Goal: Information Seeking & Learning: Learn about a topic

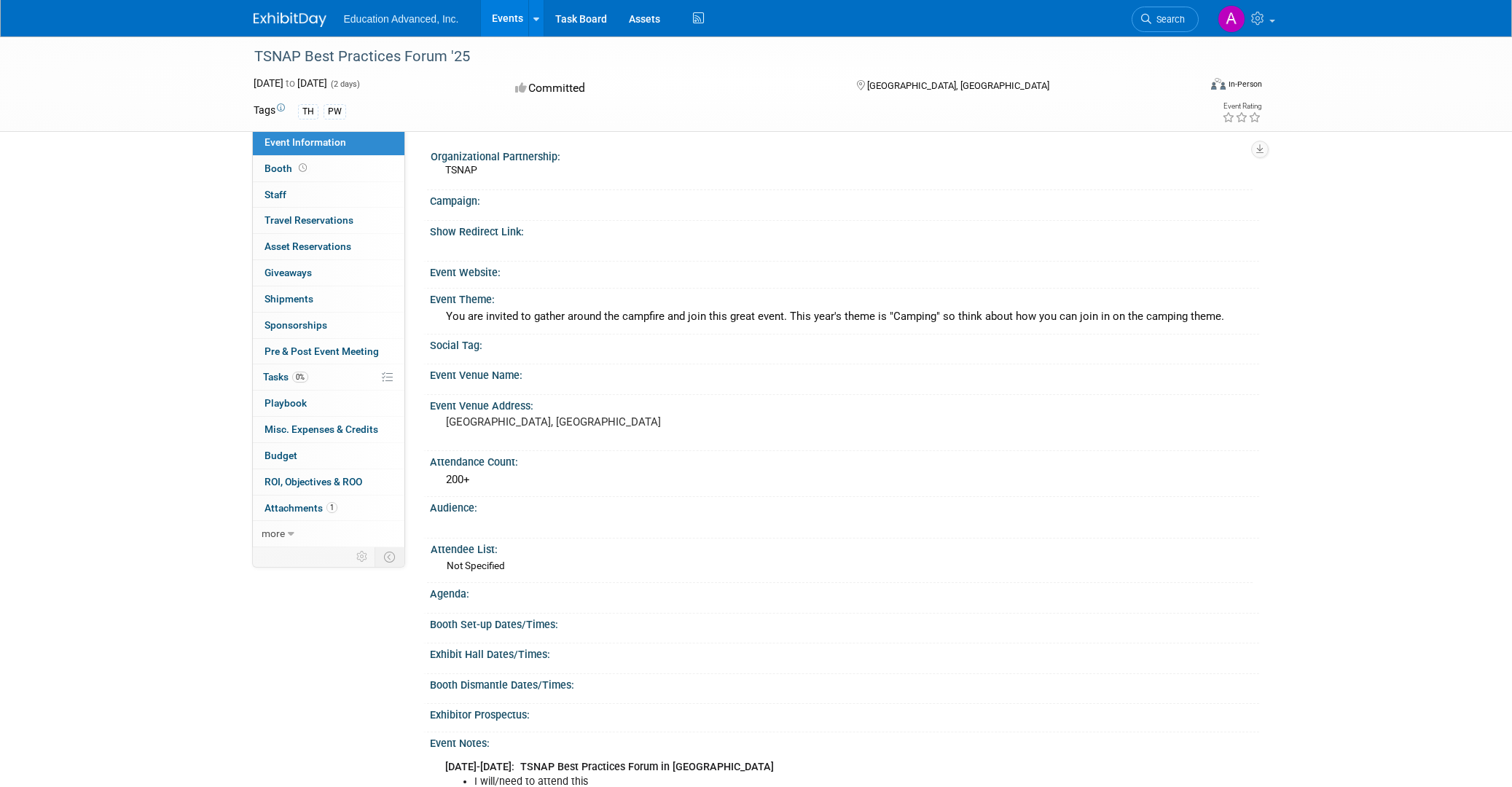
click at [586, 316] on div "You are invited to gather around the campfire and join this great event. This y…" at bounding box center [844, 317] width 807 height 23
click at [532, 313] on div "You are invited to gather around the campfire and join this great event. This y…" at bounding box center [844, 317] width 807 height 23
drag, startPoint x: 446, startPoint y: 313, endPoint x: 1229, endPoint y: 321, distance: 783.0
click at [1229, 321] on div "You are invited to gather around the campfire and join this great event. This y…" at bounding box center [844, 317] width 807 height 23
copy div "You are invited to gather around the campfire and join this great event. This y…"
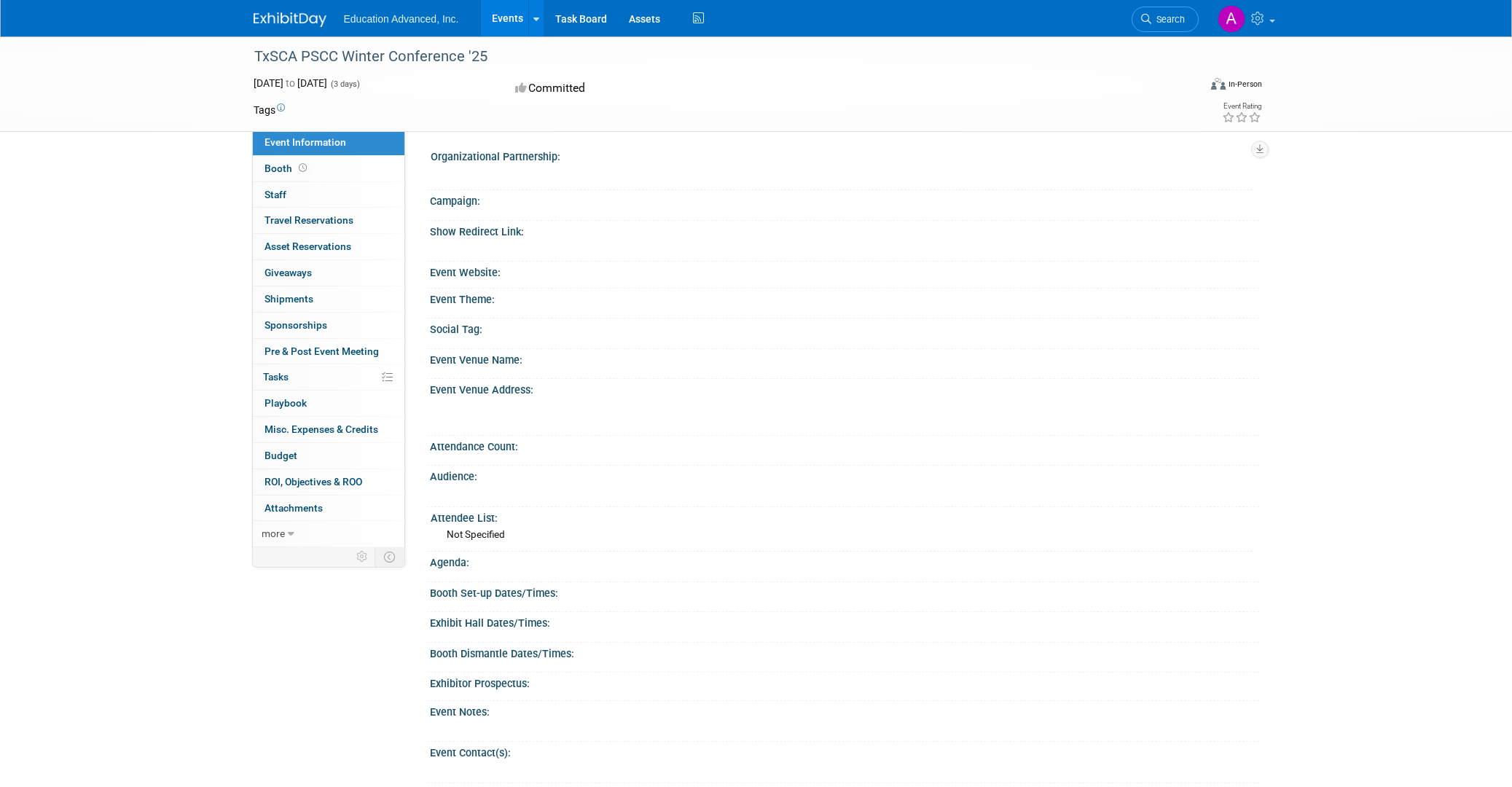
drag, startPoint x: 510, startPoint y: 56, endPoint x: 251, endPoint y: 55, distance: 259.0
click at [251, 55] on div "TxSCA PSCC Winter Conference '25" at bounding box center [713, 57] width 928 height 27
copy div "TxSCA PSCC Winter Conference '25"
click at [517, 15] on link "Events" at bounding box center [507, 18] width 53 height 36
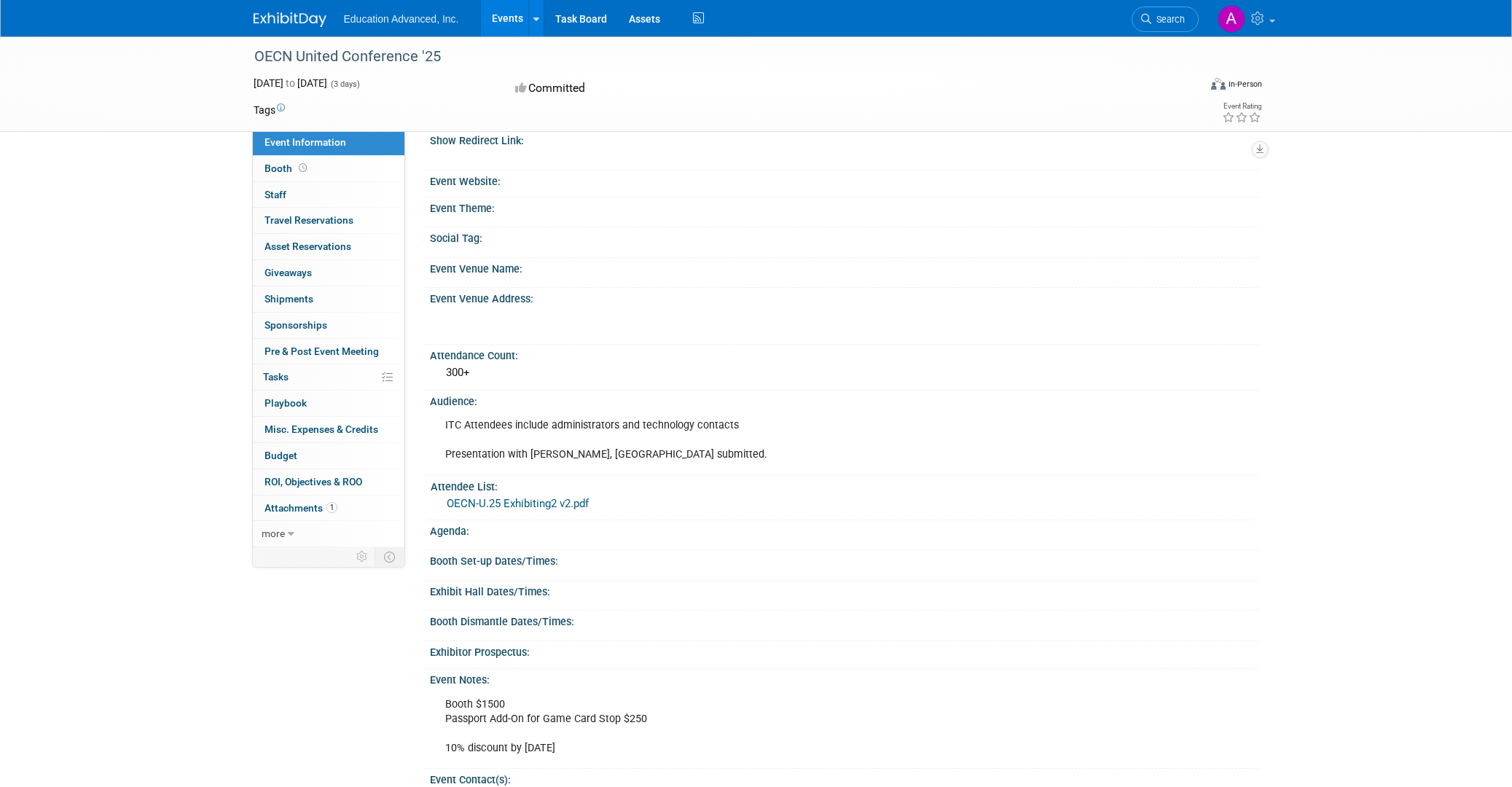
scroll to position [99, 0]
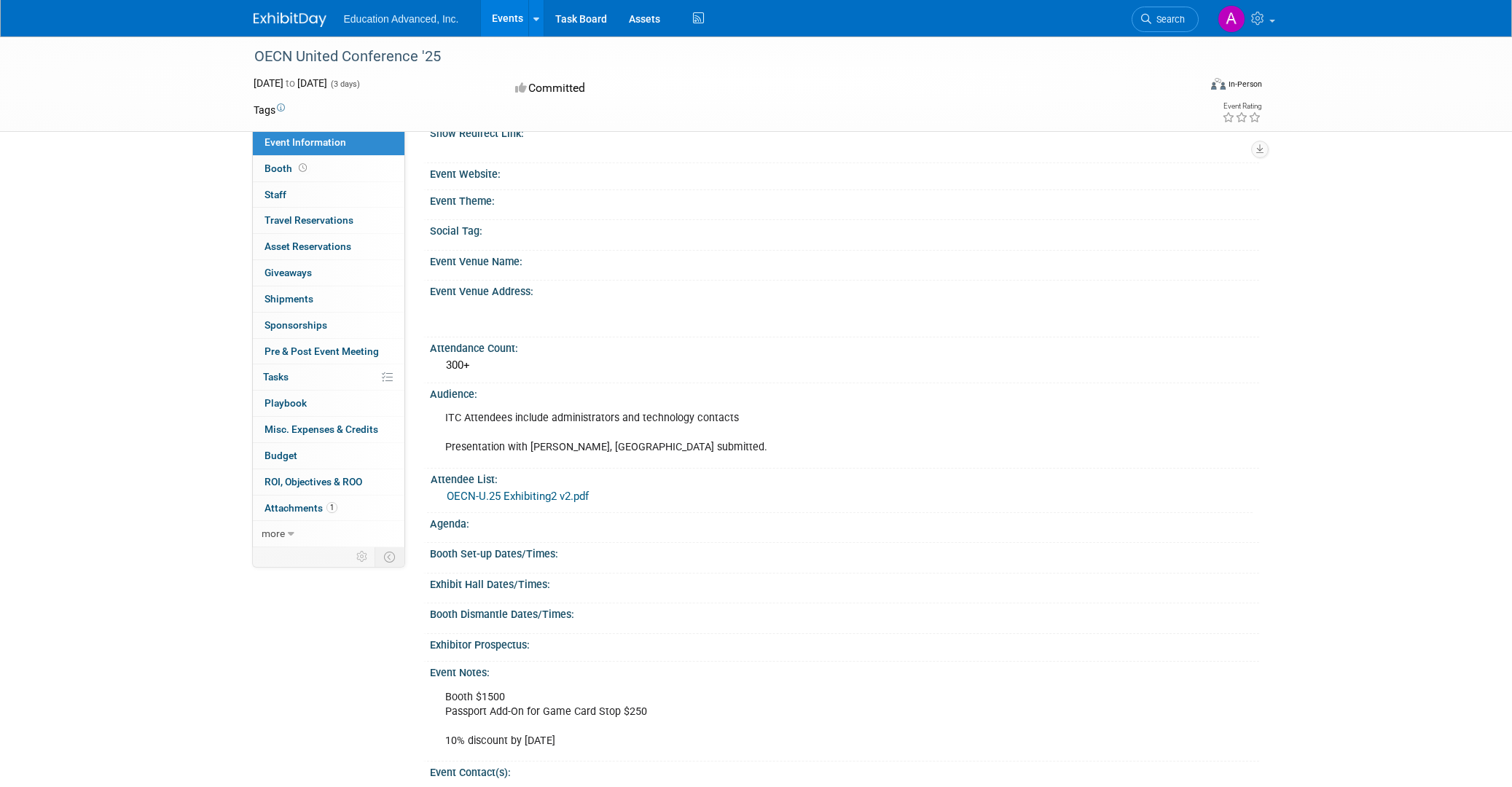
click at [536, 494] on link "OECN-U.25 Exhibiting2 v2.pdf" at bounding box center [518, 496] width 142 height 13
click at [706, 383] on div "Audience:" at bounding box center [844, 392] width 829 height 18
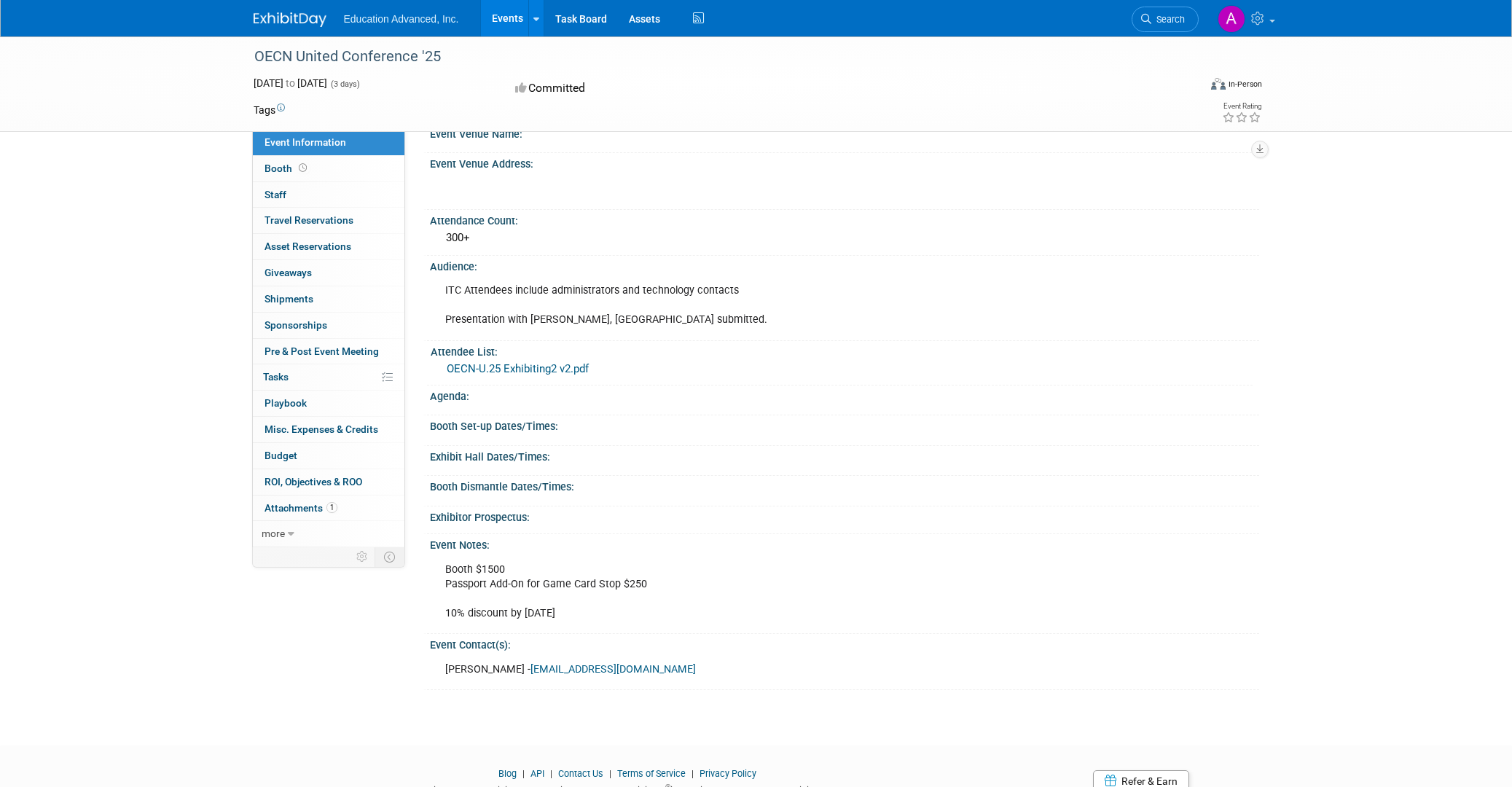
scroll to position [216, 0]
click at [277, 527] on span "more" at bounding box center [273, 533] width 24 height 11
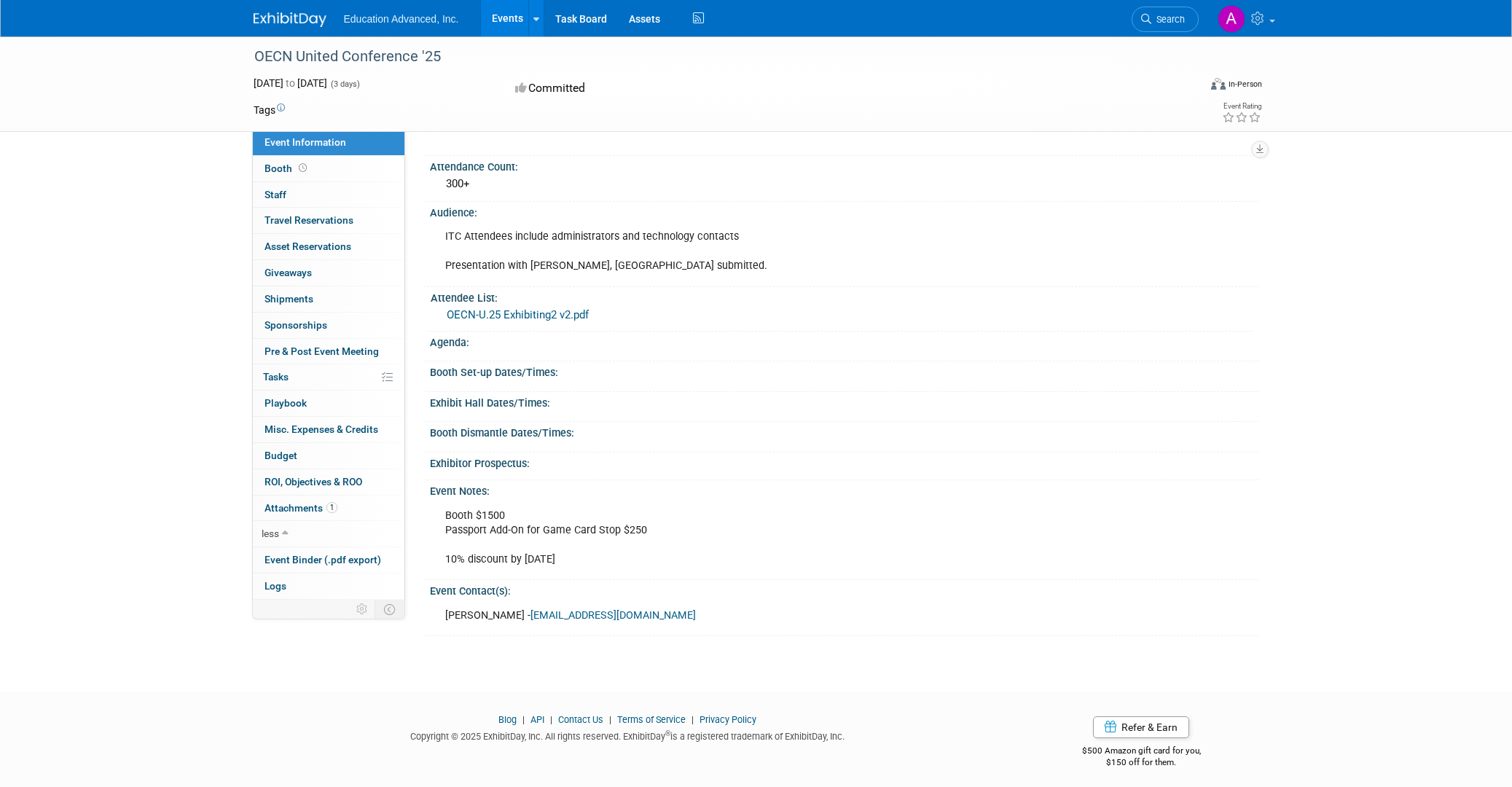
scroll to position [279, 0]
drag, startPoint x: 600, startPoint y: 309, endPoint x: 620, endPoint y: 325, distance: 25.6
click at [450, 306] on div "OECN-U.25 Exhibiting2 v2.pdf" at bounding box center [846, 316] width 811 height 23
click at [1175, 372] on div "Booth Set-up Dates/Times:" at bounding box center [844, 371] width 829 height 18
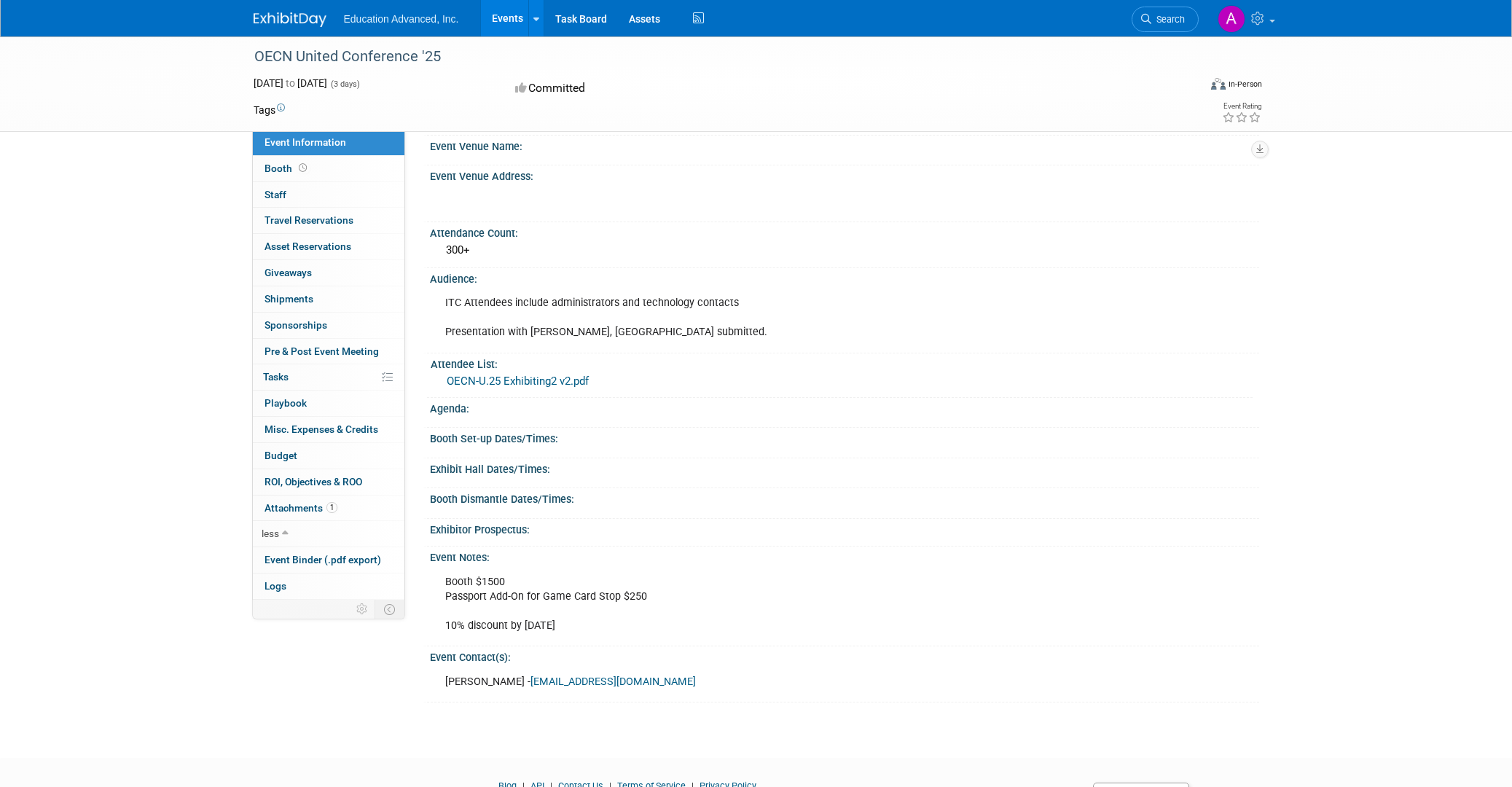
scroll to position [192, 0]
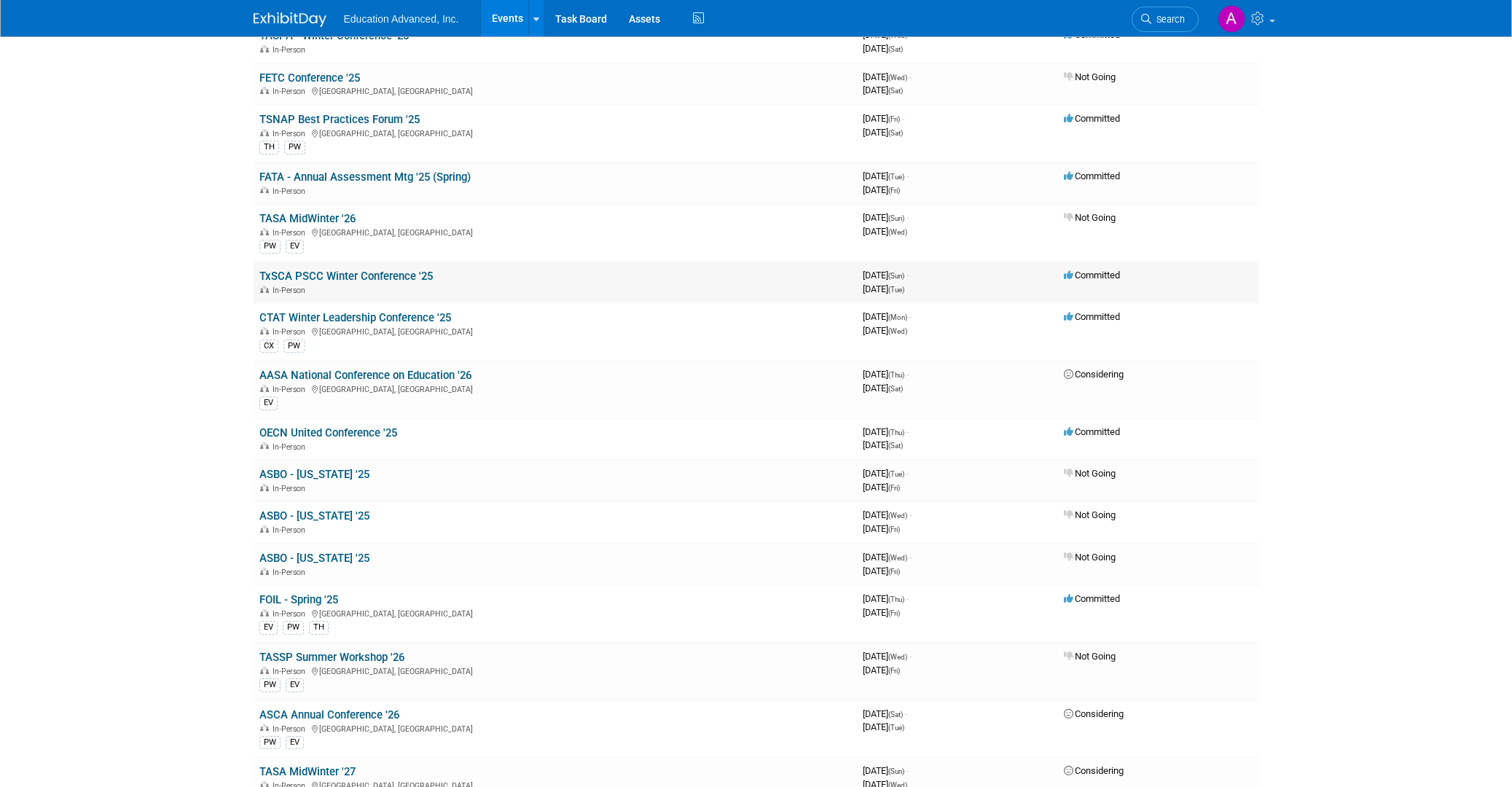
scroll to position [1070, 0]
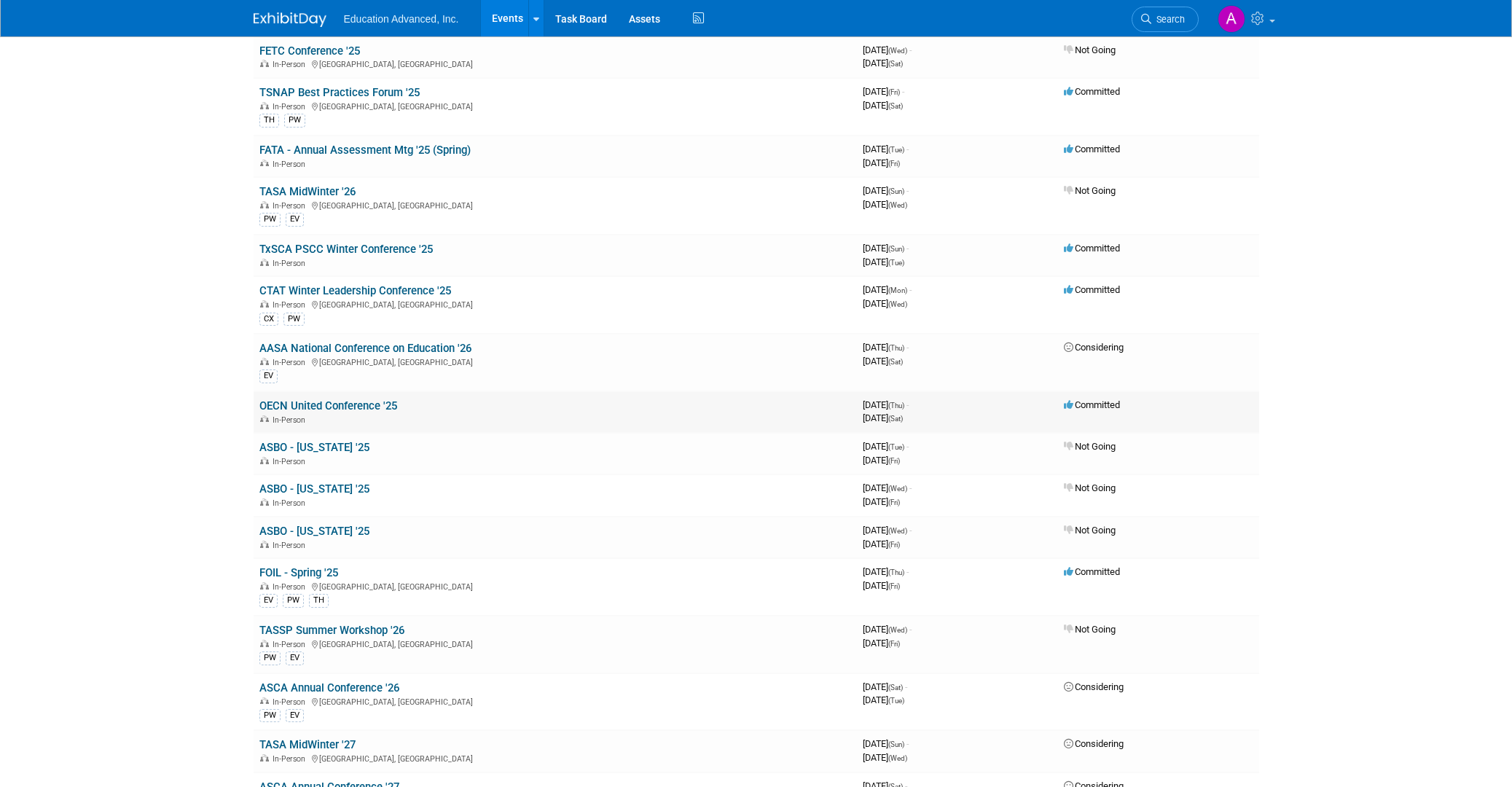
click at [336, 399] on link "OECN United Conference '25" at bounding box center [327, 406] width 138 height 13
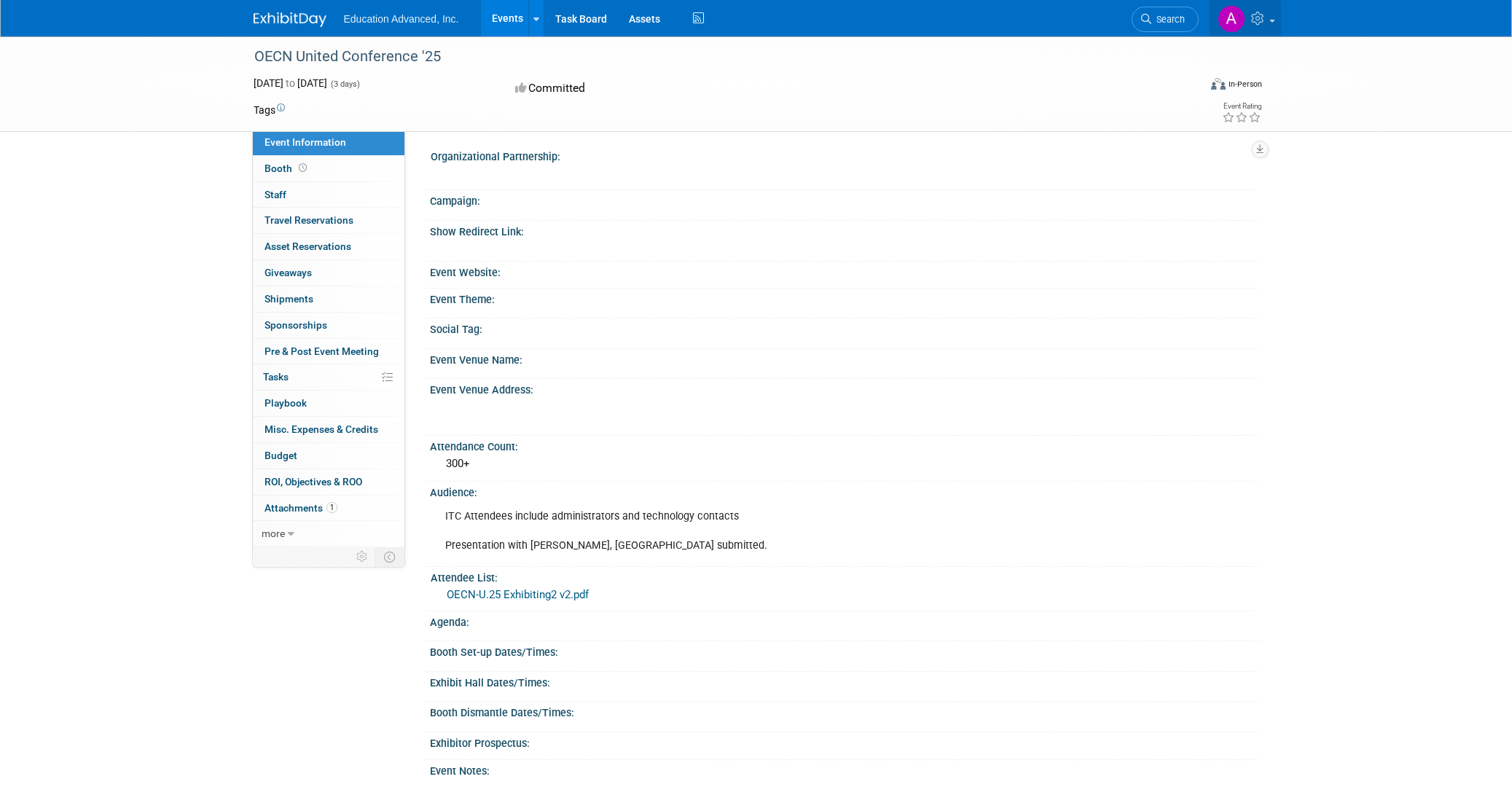
click at [1270, 21] on span at bounding box center [1272, 21] width 6 height 3
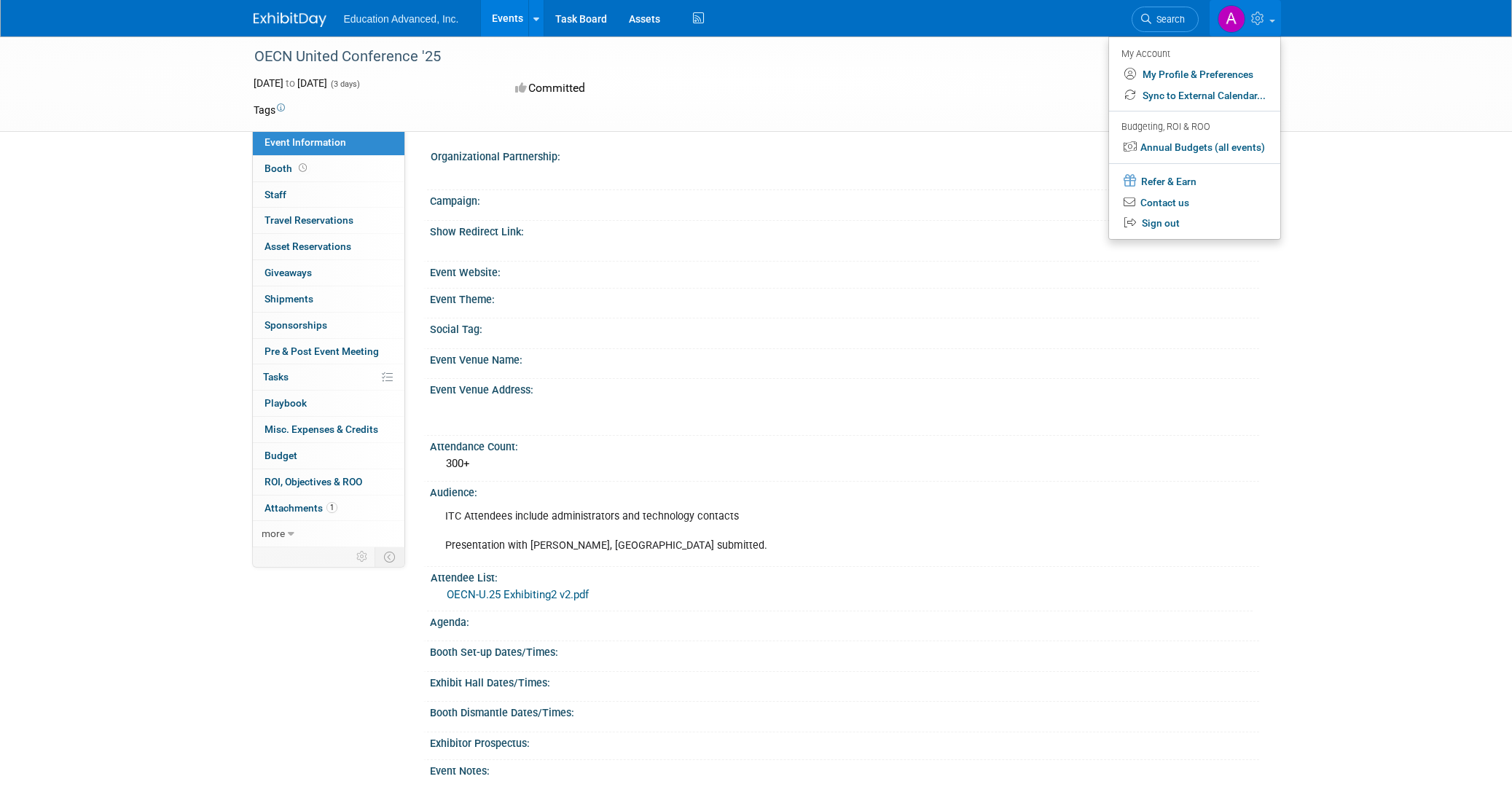
click at [931, 265] on div "Event Website:" at bounding box center [844, 270] width 829 height 18
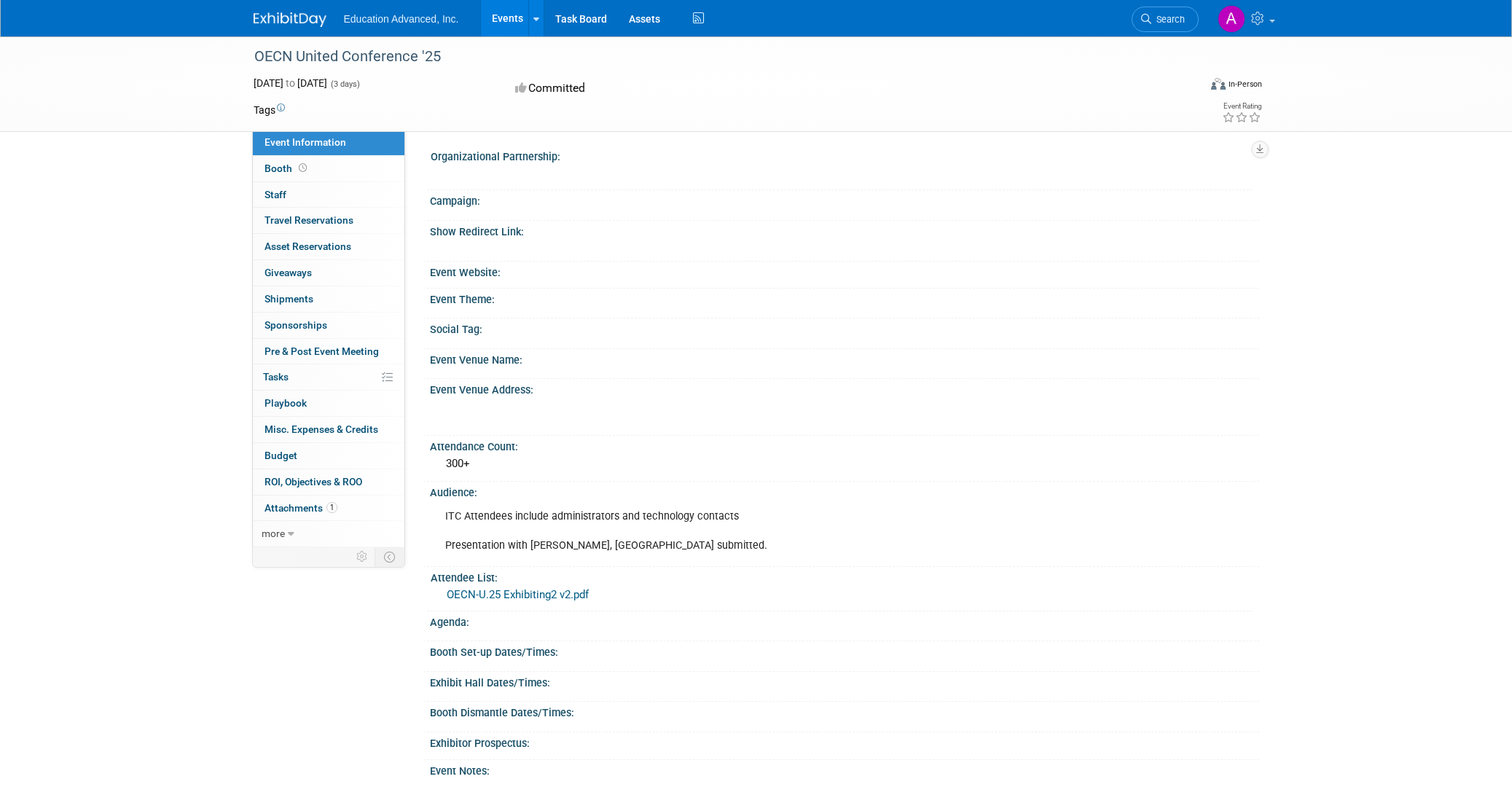
drag, startPoint x: 524, startPoint y: 275, endPoint x: 534, endPoint y: 270, distance: 11.2
click at [524, 275] on div "Event Website:" at bounding box center [844, 270] width 829 height 18
click at [537, 30] on link at bounding box center [536, 18] width 15 height 36
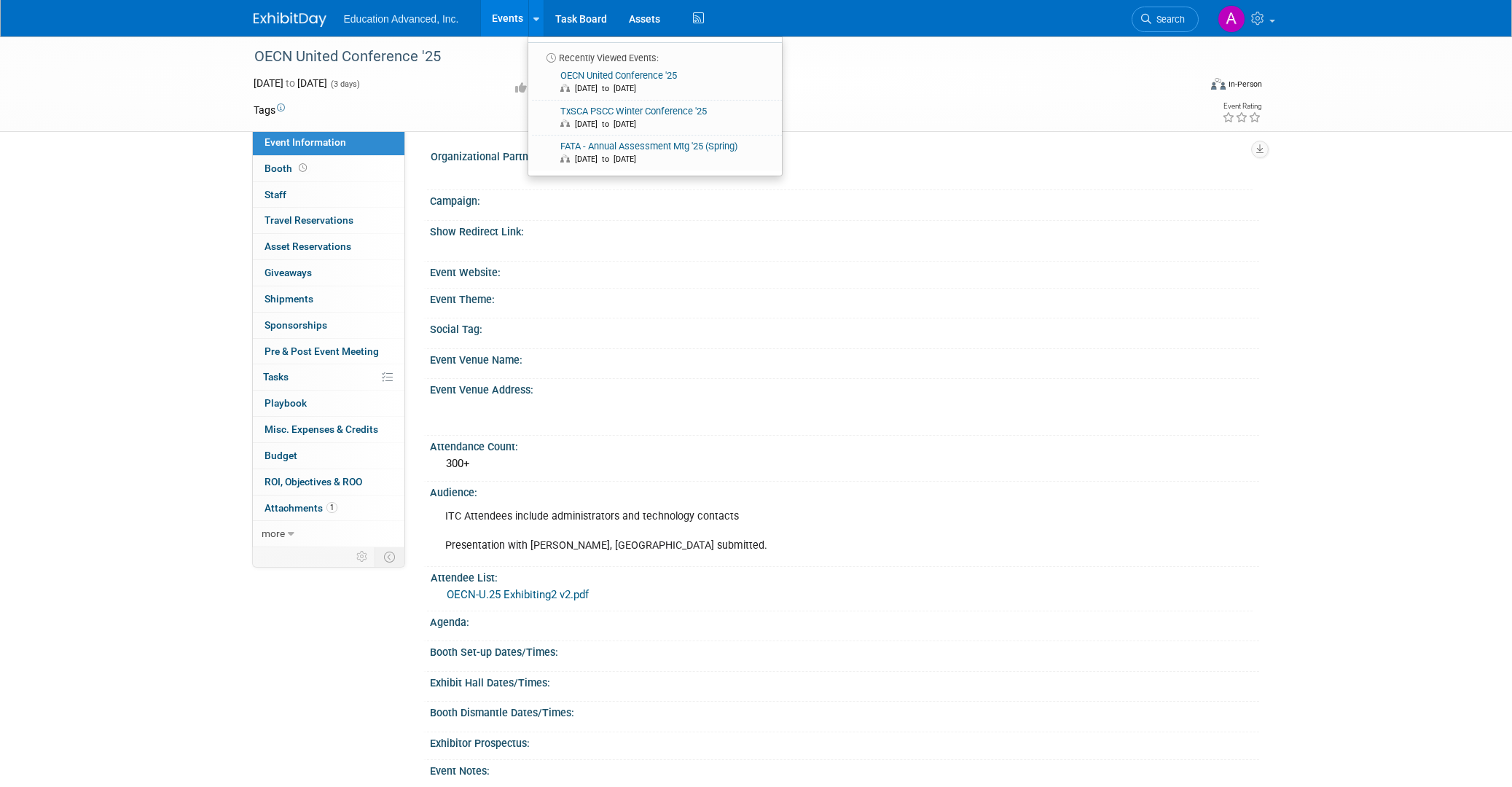
click at [1169, 416] on div "Event Venue Address:" at bounding box center [840, 406] width 836 height 56
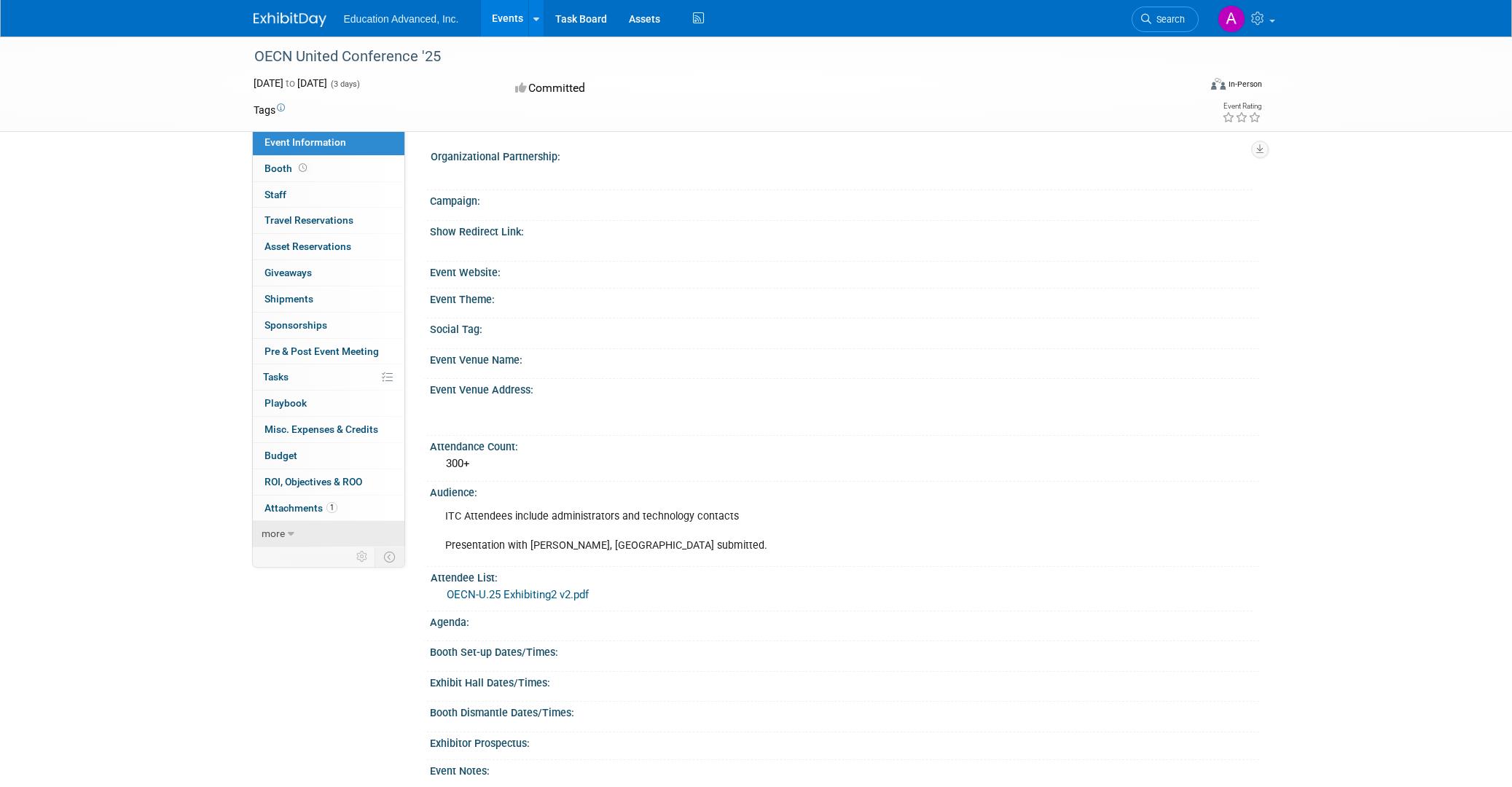
click at [270, 527] on span "more" at bounding box center [273, 533] width 24 height 11
